Goal: Task Accomplishment & Management: Use online tool/utility

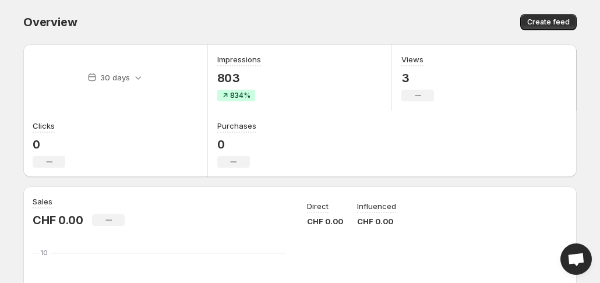
scroll to position [388, 0]
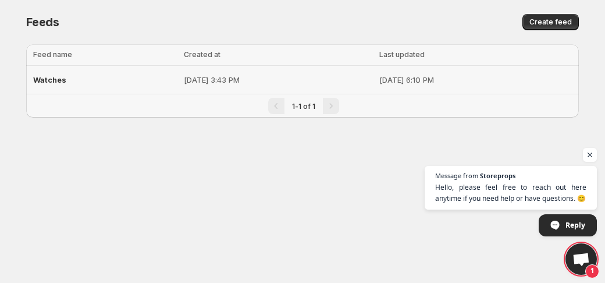
click at [61, 75] on span "Watches" at bounding box center [49, 79] width 33 height 9
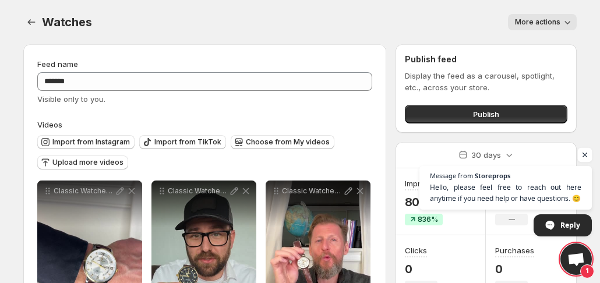
click at [585, 153] on span "Open chat" at bounding box center [584, 155] width 15 height 15
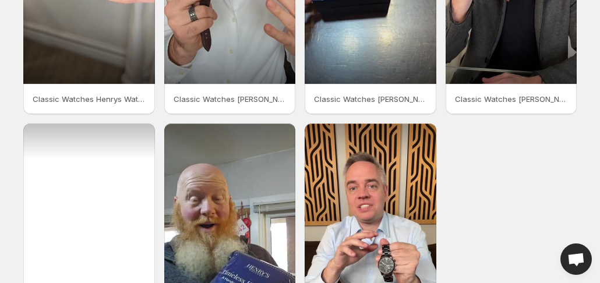
scroll to position [351, 0]
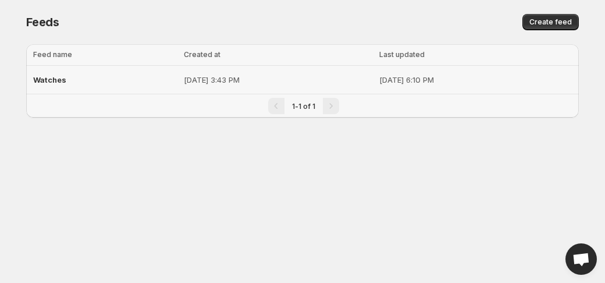
click at [53, 80] on span "Watches" at bounding box center [49, 79] width 33 height 9
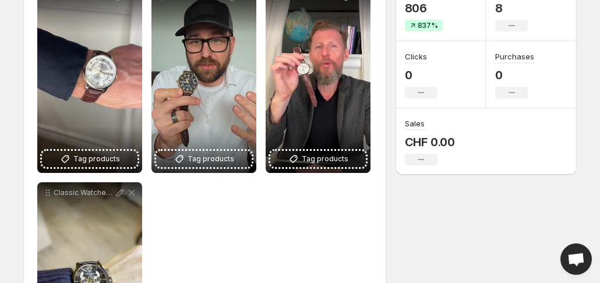
scroll to position [308, 0]
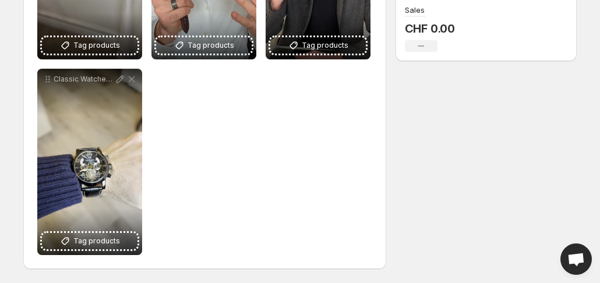
click at [226, 163] on div "**********" at bounding box center [204, 64] width 335 height 382
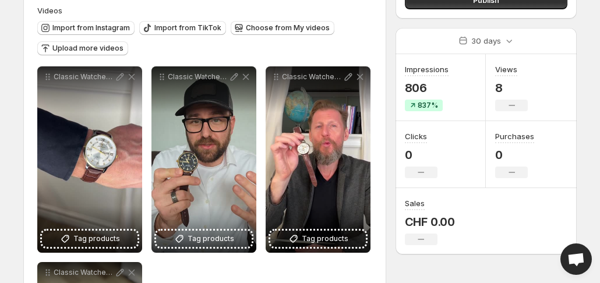
scroll to position [0, 0]
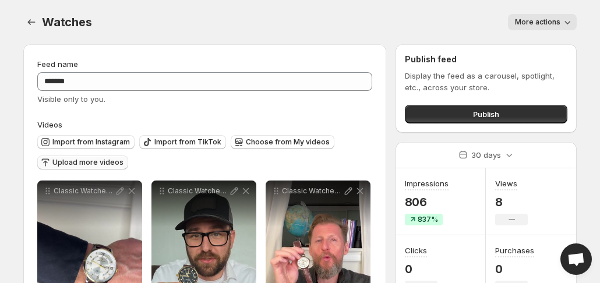
click at [100, 161] on span "Upload more videos" at bounding box center [87, 162] width 71 height 9
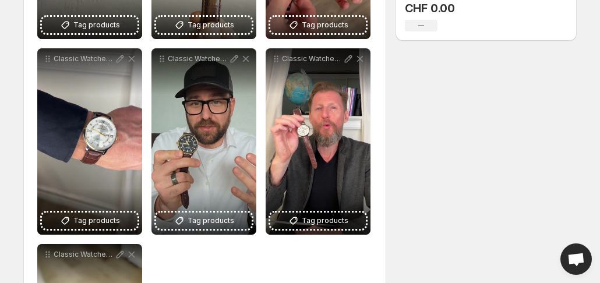
scroll to position [317, 0]
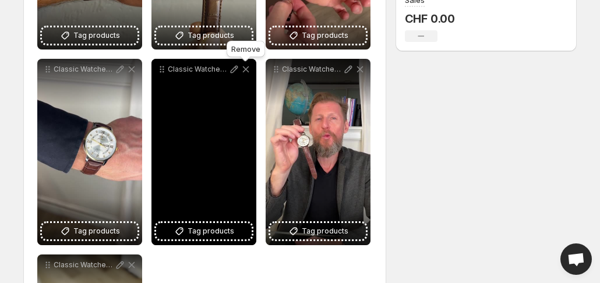
click at [247, 70] on icon at bounding box center [246, 69] width 12 height 12
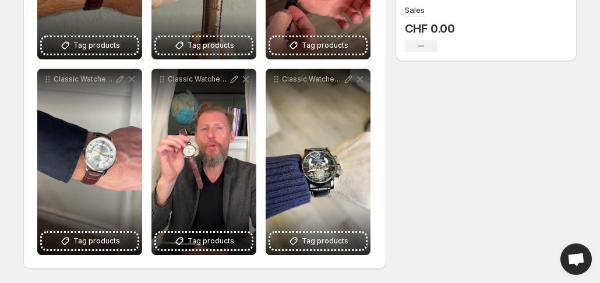
scroll to position [114, 0]
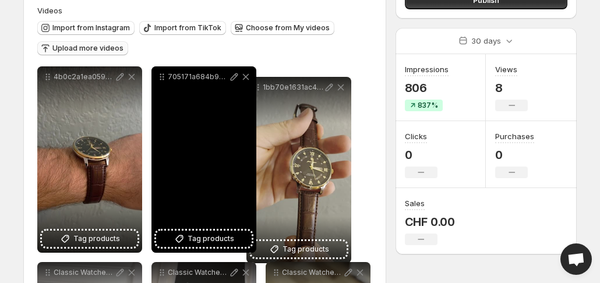
drag, startPoint x: 164, startPoint y: 80, endPoint x: 259, endPoint y: 91, distance: 95.5
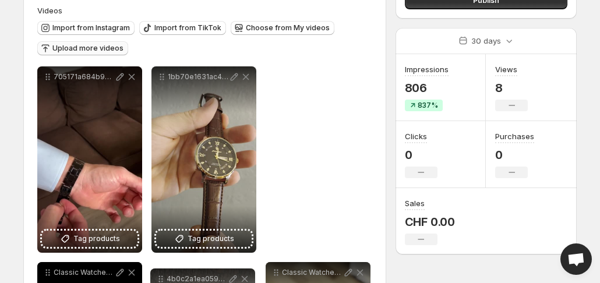
drag, startPoint x: 50, startPoint y: 80, endPoint x: 163, endPoint y: 282, distance: 231.4
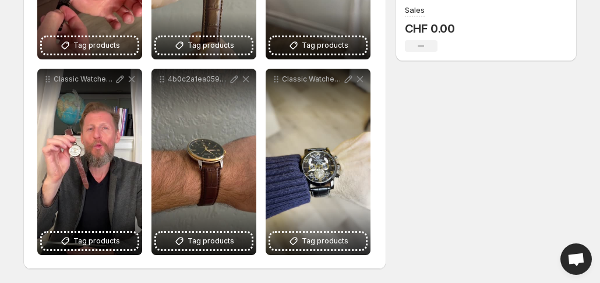
scroll to position [0, 0]
